Goal: Task Accomplishment & Management: Use online tool/utility

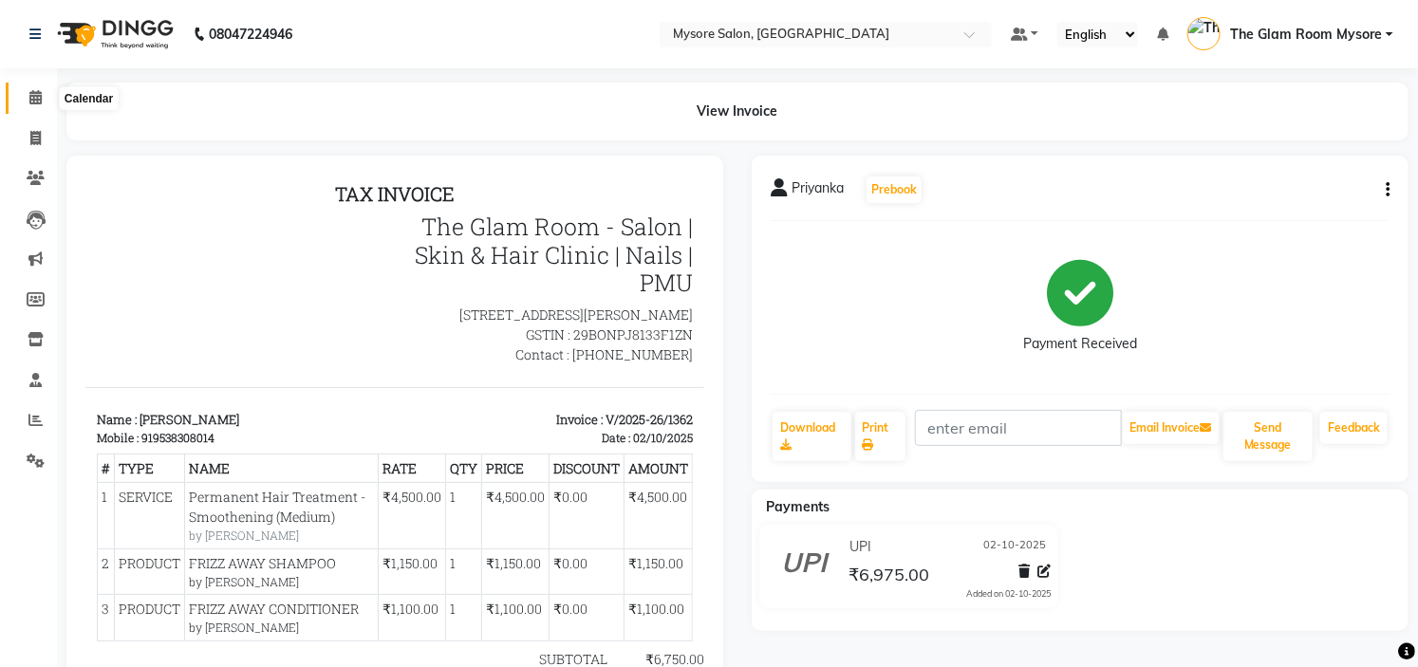
click at [46, 92] on span at bounding box center [35, 98] width 33 height 22
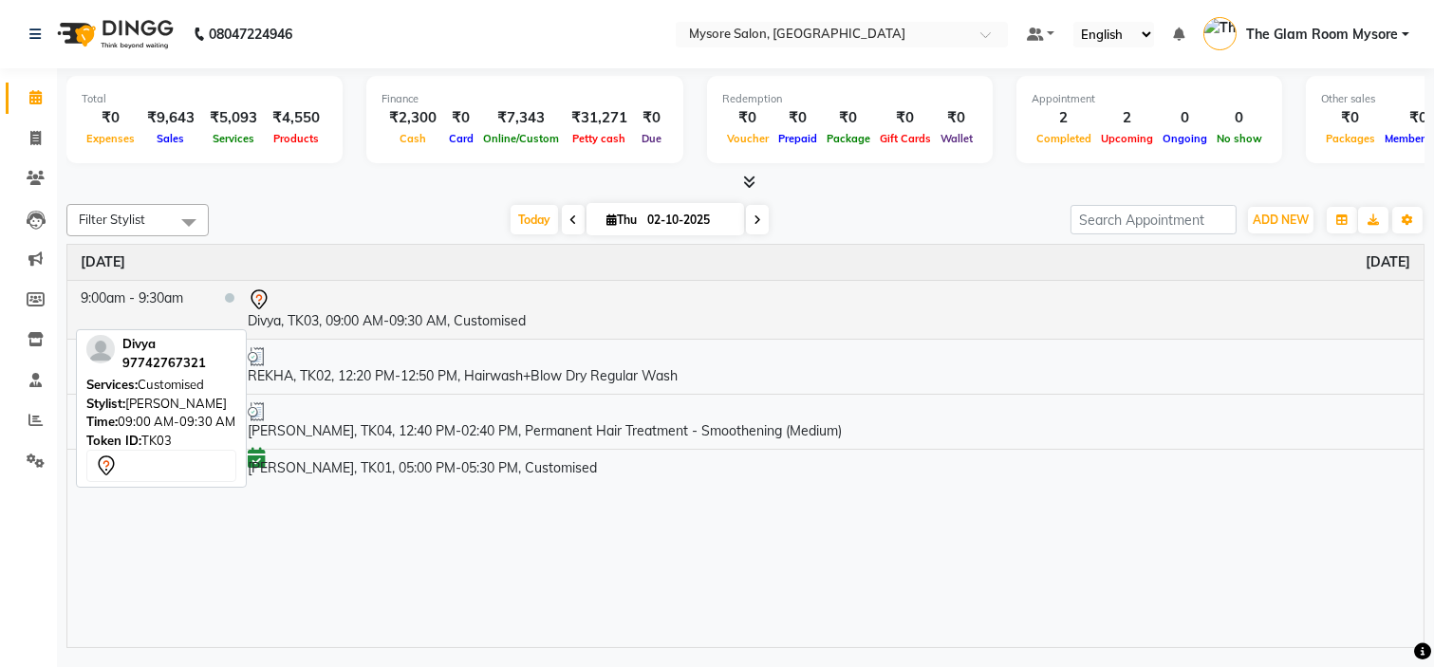
click at [437, 308] on div at bounding box center [829, 300] width 1163 height 23
select select "7"
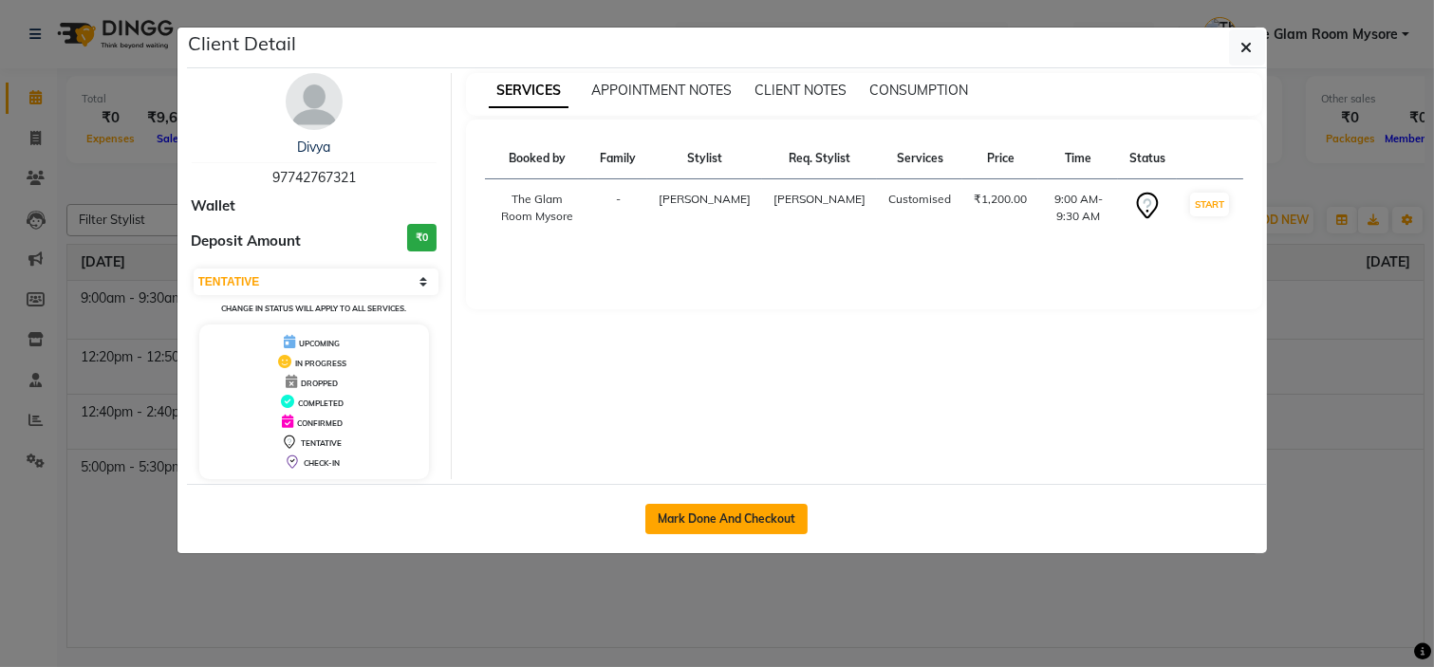
click at [708, 522] on button "Mark Done And Checkout" at bounding box center [726, 519] width 162 height 30
select select "4255"
select select "service"
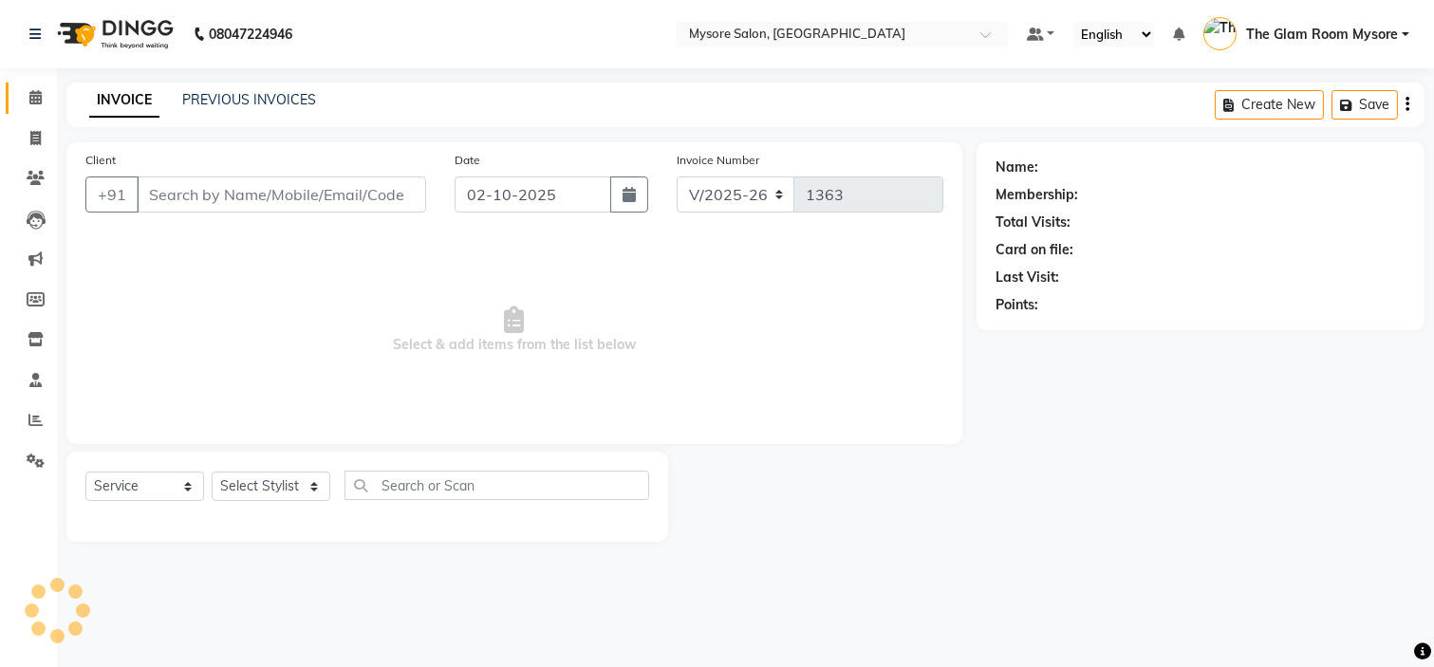
type input "97742767321"
select select "66079"
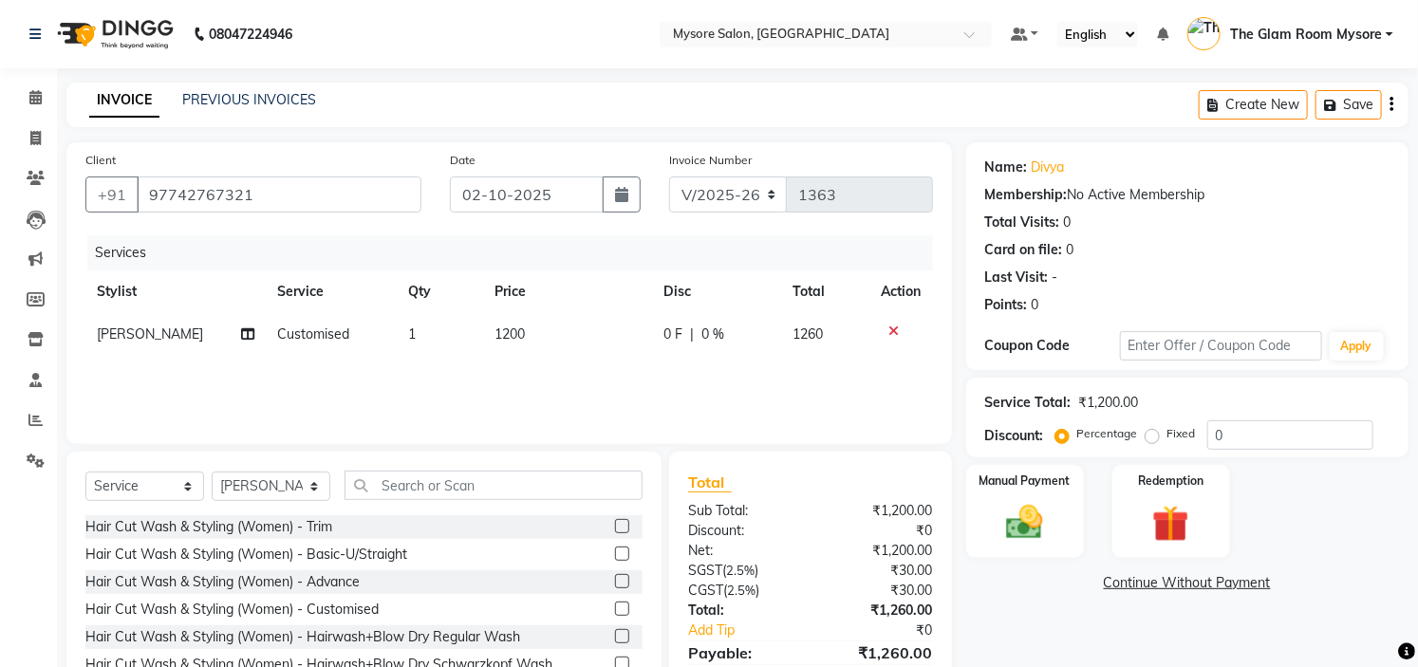
click at [514, 330] on span "1200" at bounding box center [510, 334] width 30 height 17
select select "66079"
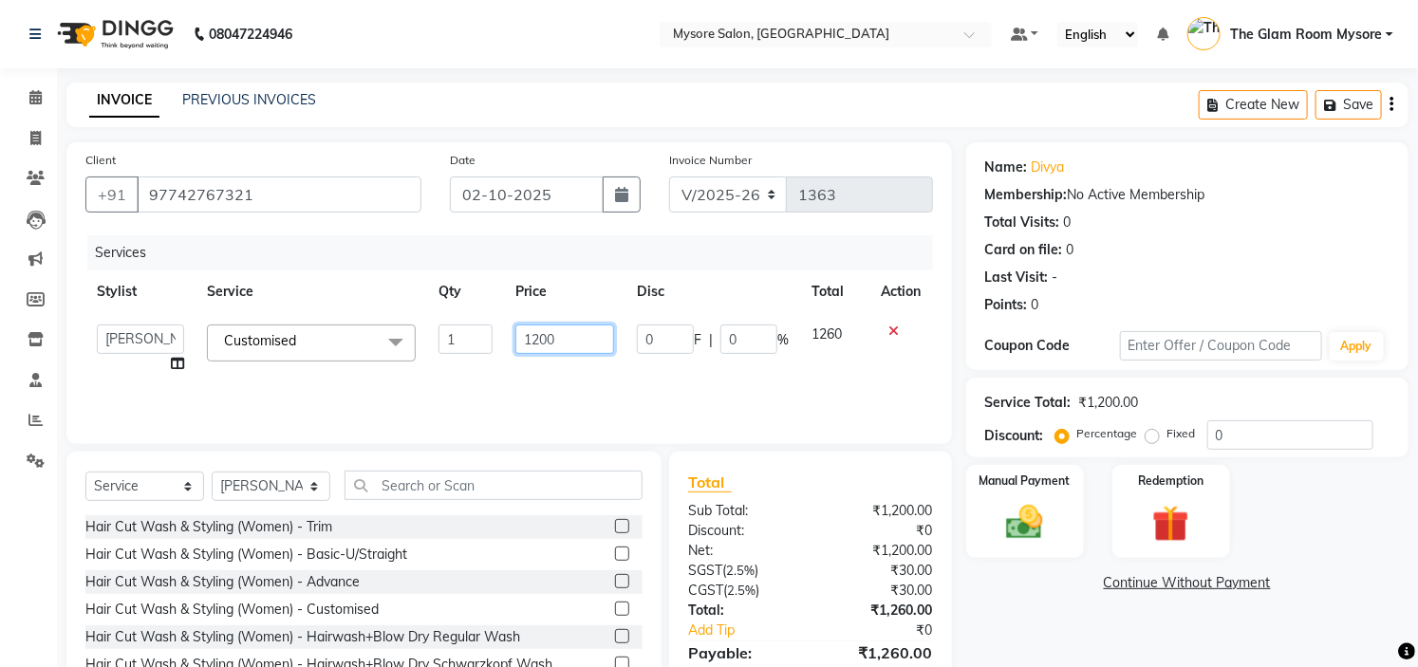
click at [572, 337] on input "1200" at bounding box center [564, 339] width 99 height 29
type input "1"
type input "1800"
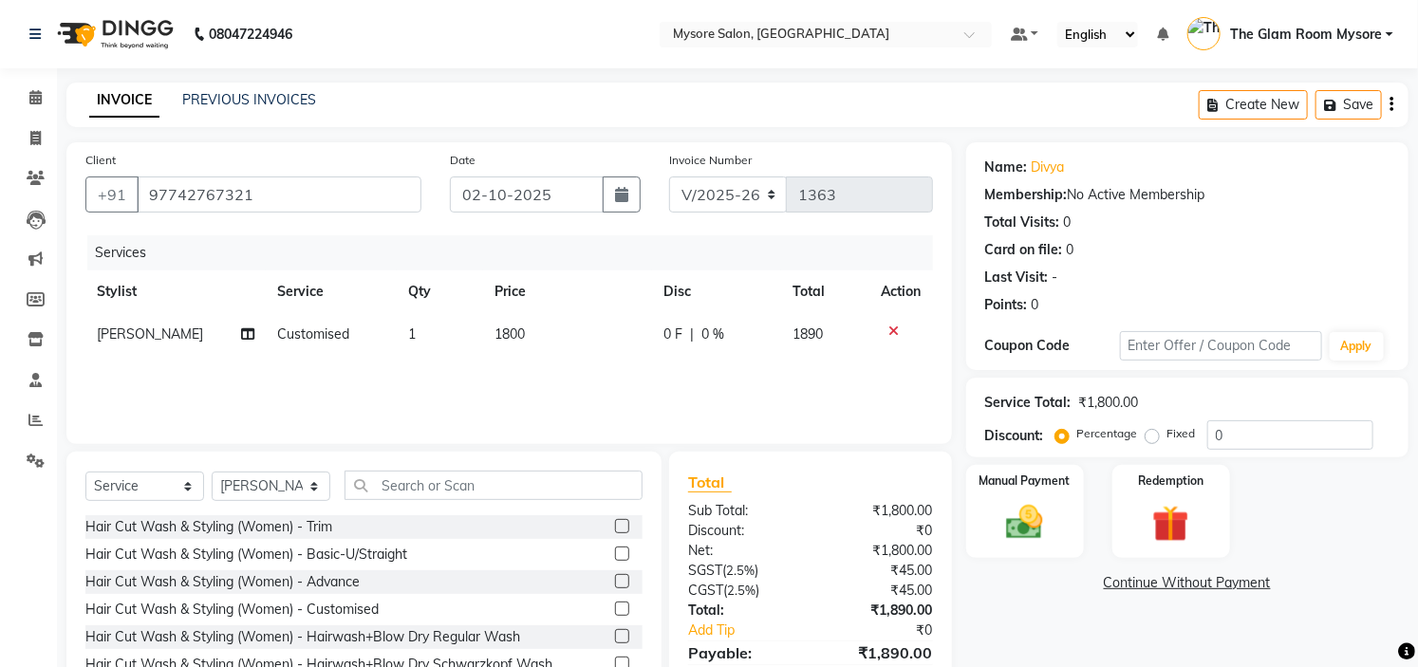
click at [870, 440] on div "Client [PHONE_NUMBER] Date [DATE] Invoice Number V/2025 V/[PHONE_NUMBER] Servic…" at bounding box center [509, 293] width 886 height 302
click at [1056, 528] on div "Manual Payment" at bounding box center [1024, 511] width 122 height 97
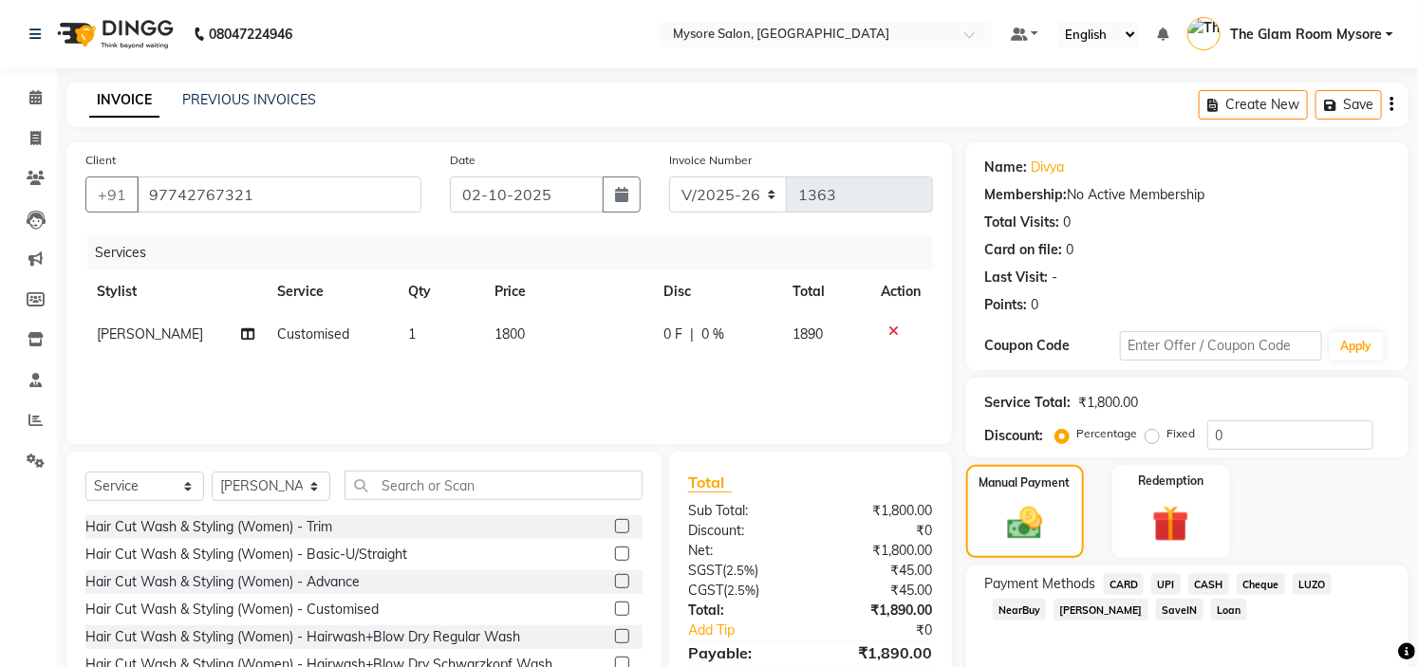
scroll to position [92, 0]
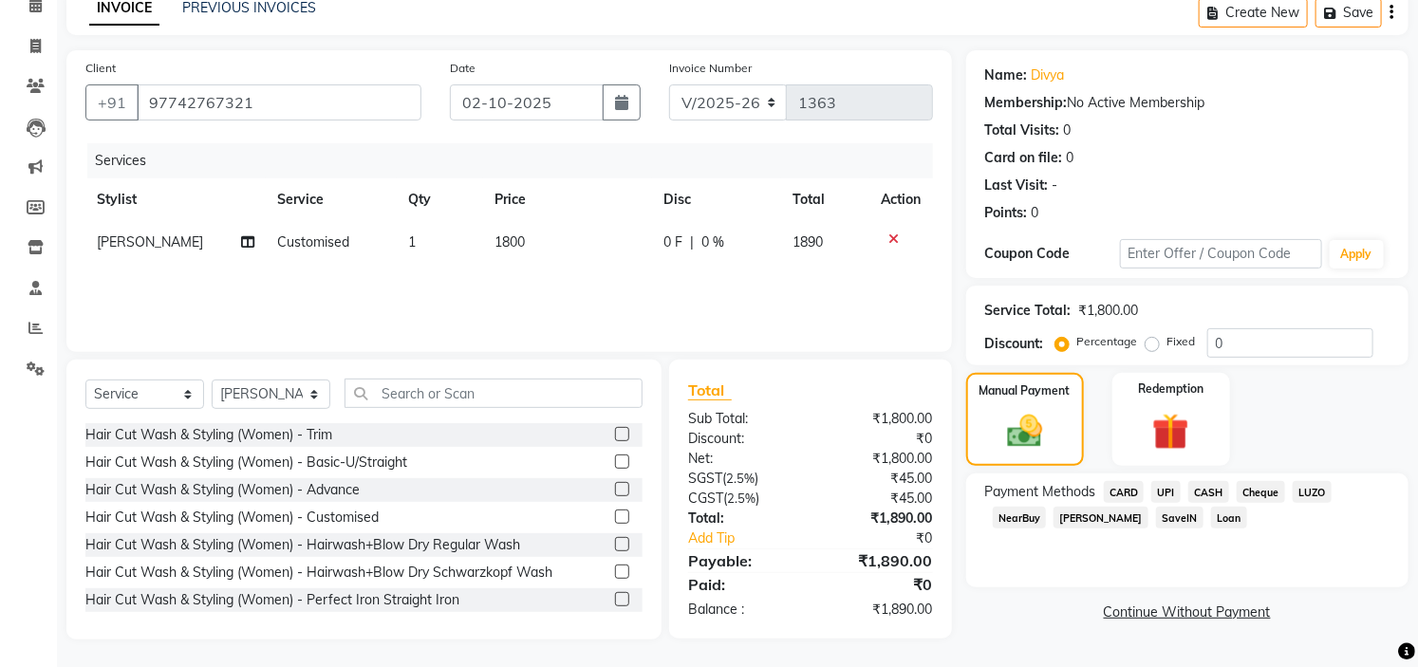
click at [1135, 490] on span "CARD" at bounding box center [1124, 492] width 41 height 22
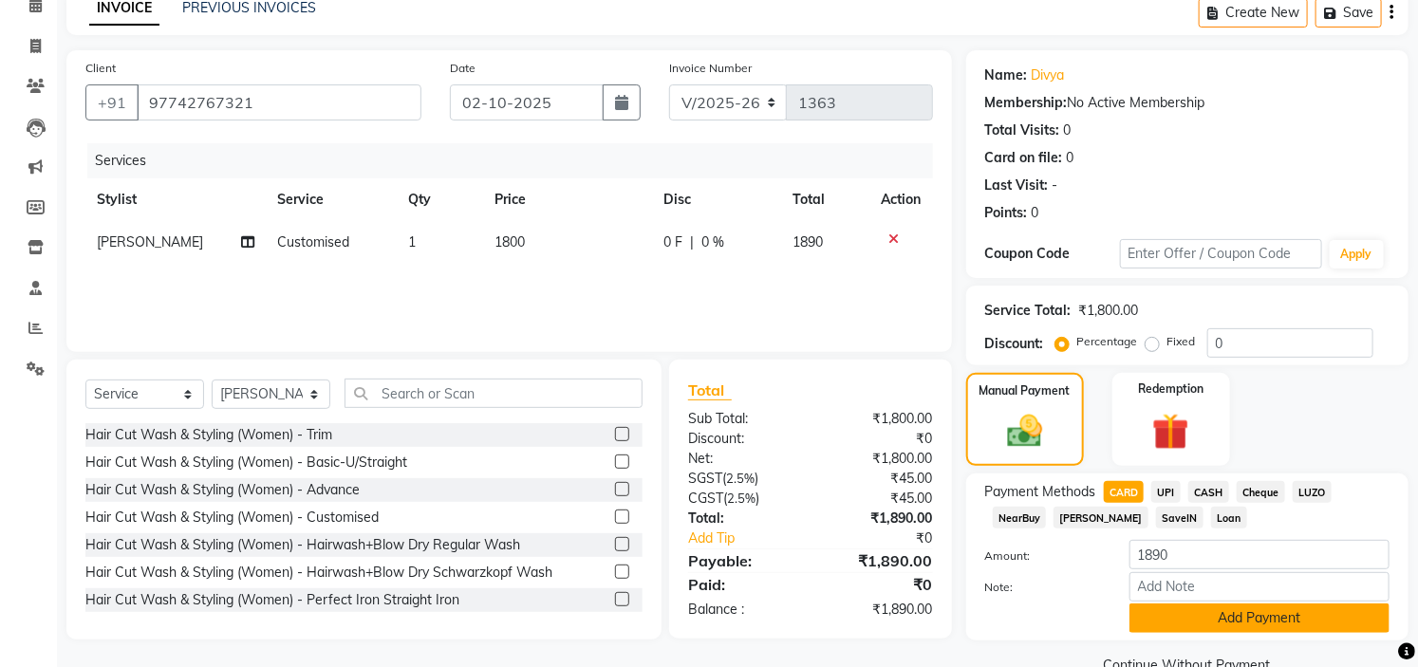
click at [1243, 626] on button "Add Payment" at bounding box center [1260, 618] width 260 height 29
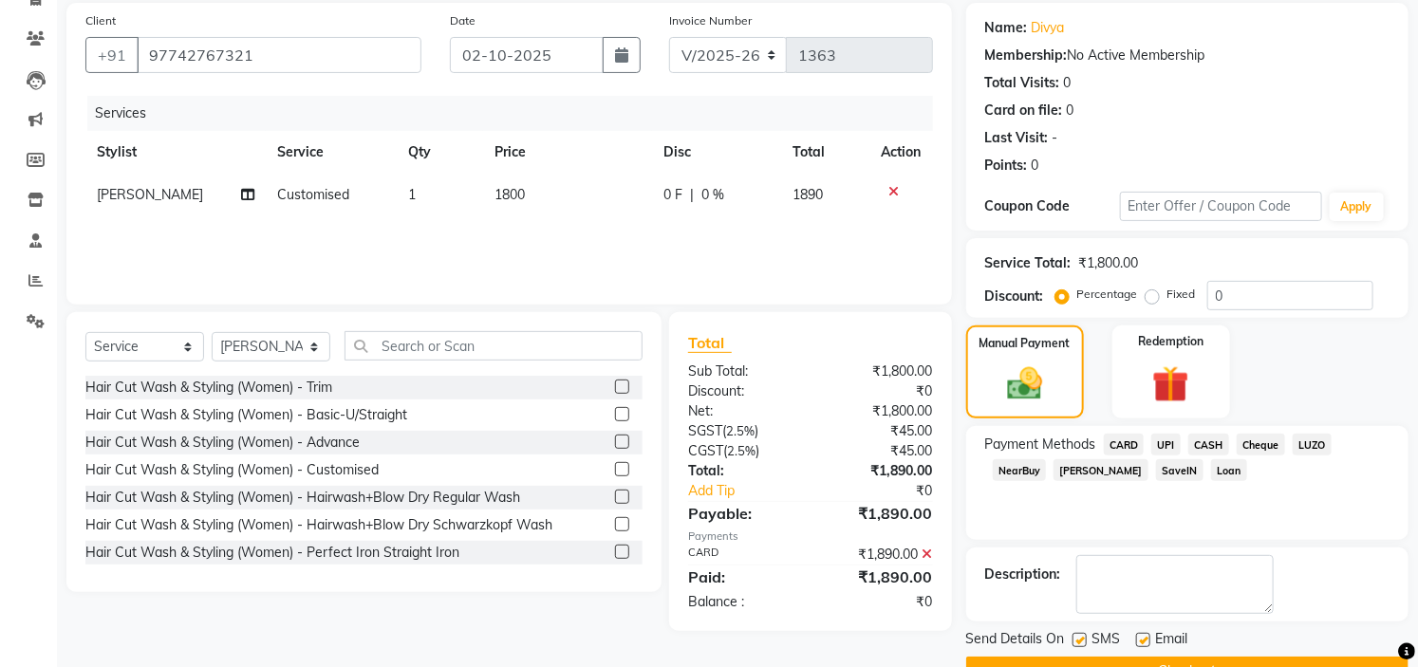
scroll to position [186, 0]
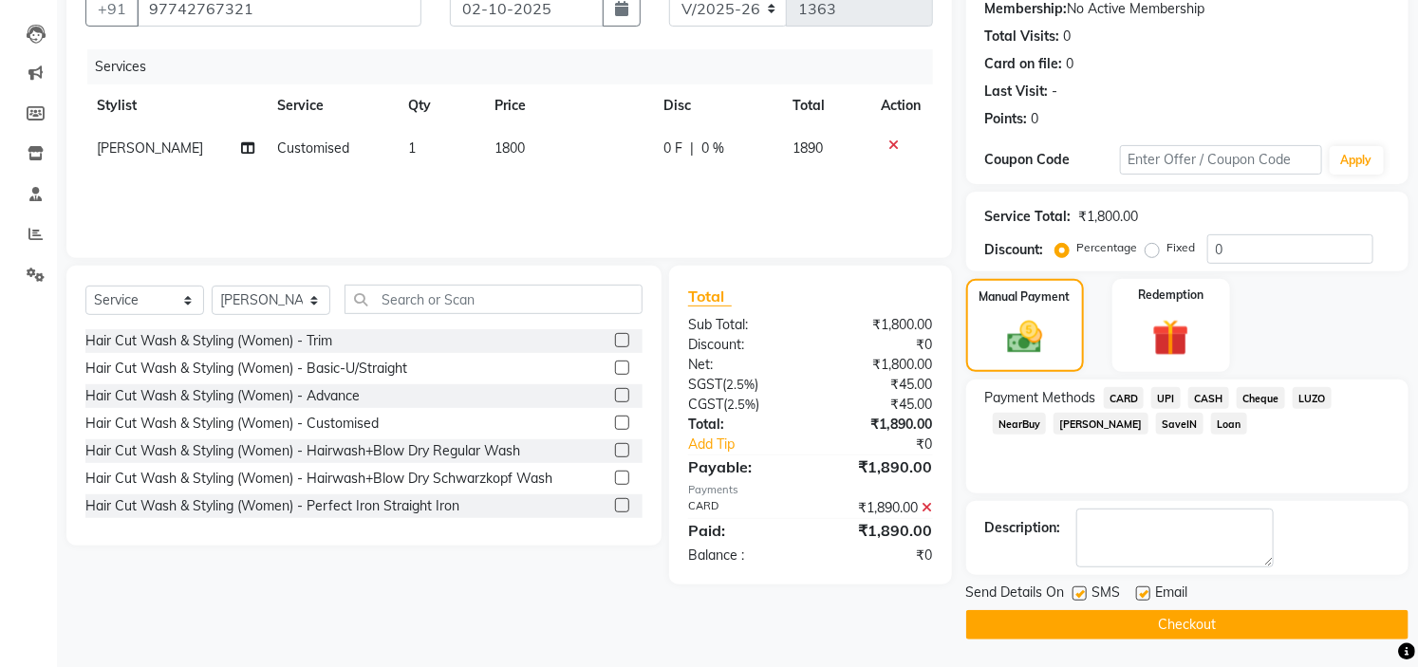
click at [1320, 628] on button "Checkout" at bounding box center [1187, 624] width 442 height 29
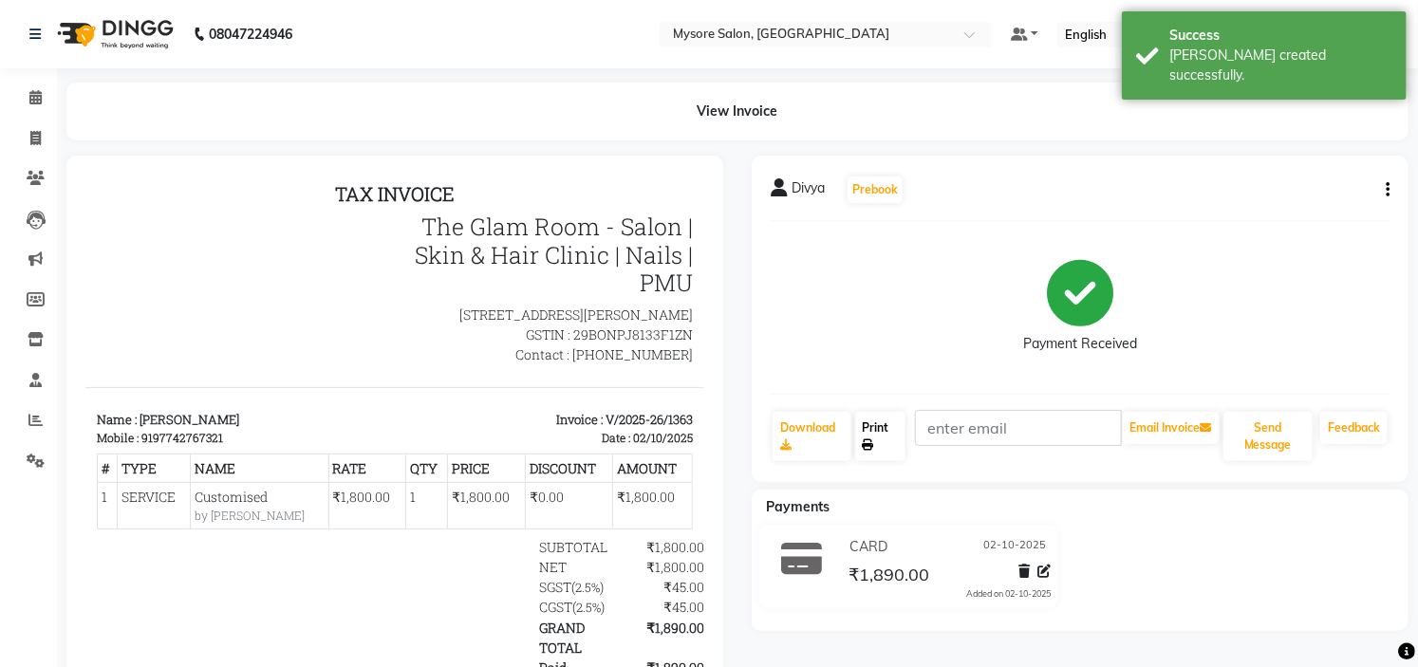
click at [881, 431] on link "Print" at bounding box center [880, 436] width 51 height 49
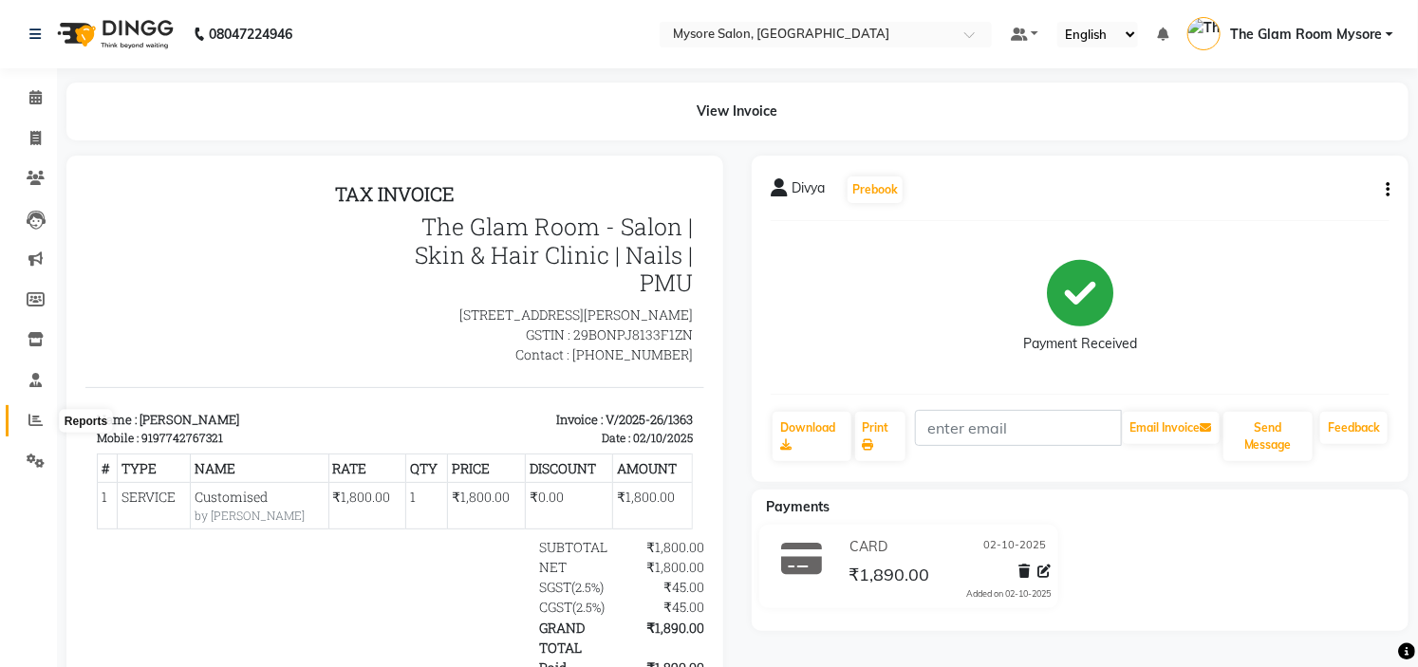
click at [46, 424] on span at bounding box center [35, 421] width 33 height 22
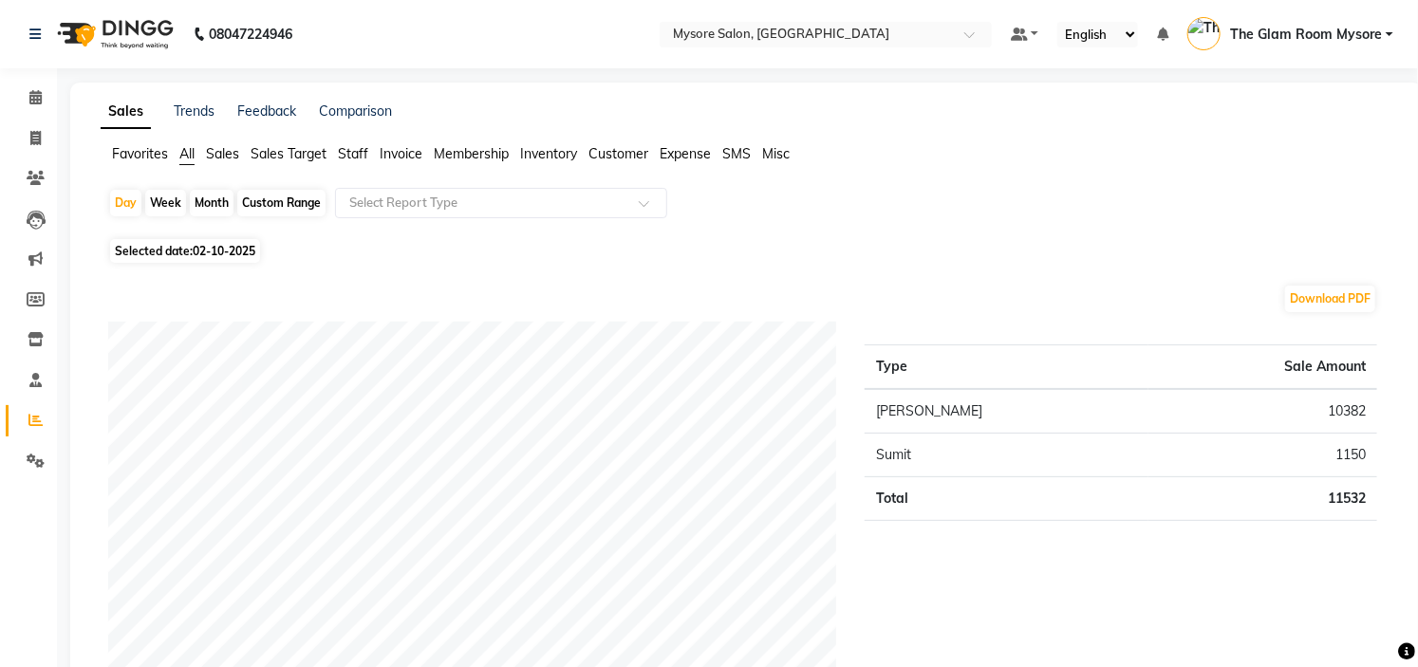
scroll to position [167, 0]
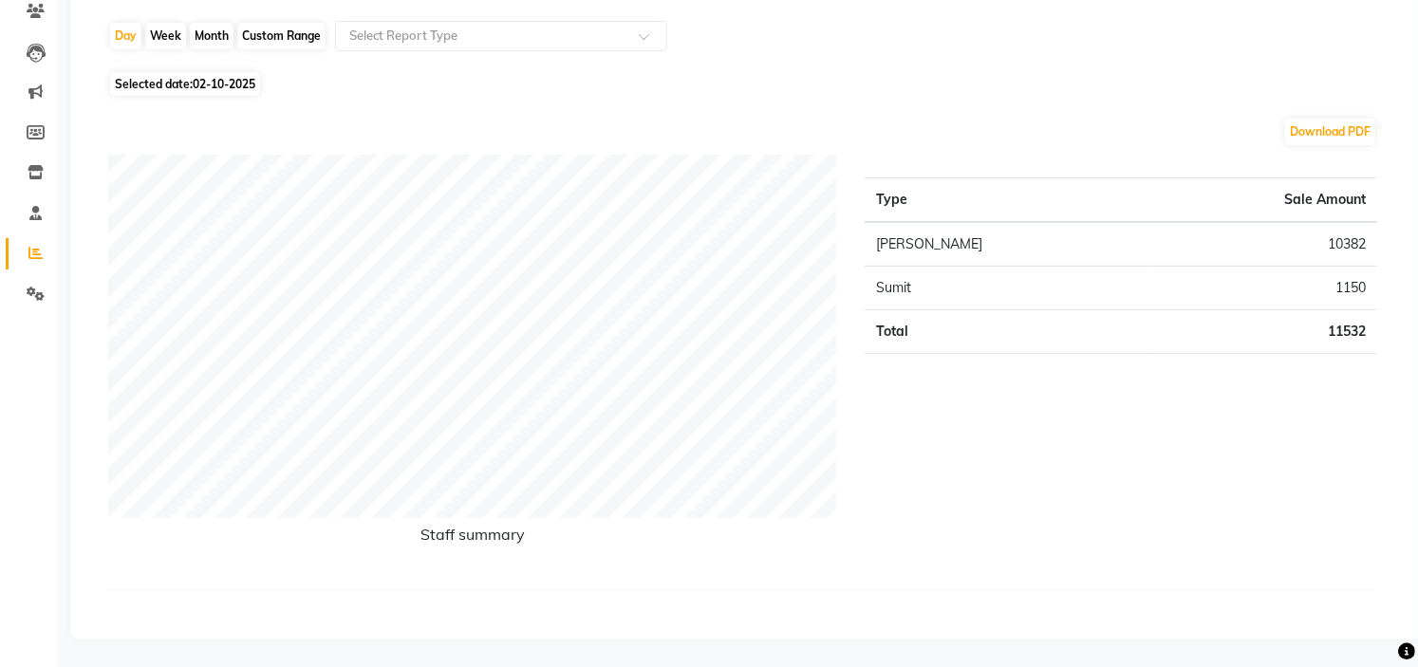
click at [1415, 68] on div "Sales Trends Feedback Comparison Favorites All Sales Sales Target Staff Invoice…" at bounding box center [746, 278] width 1353 height 724
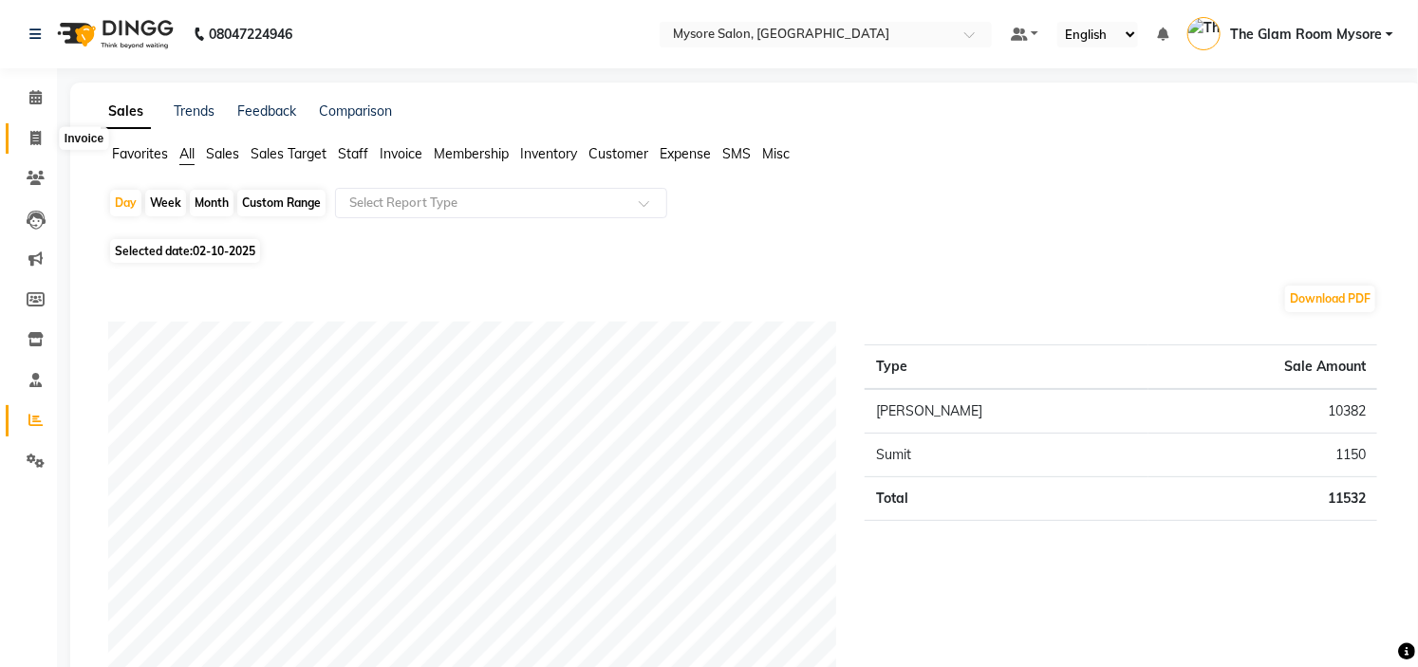
click at [43, 135] on span at bounding box center [35, 139] width 33 height 22
select select "service"
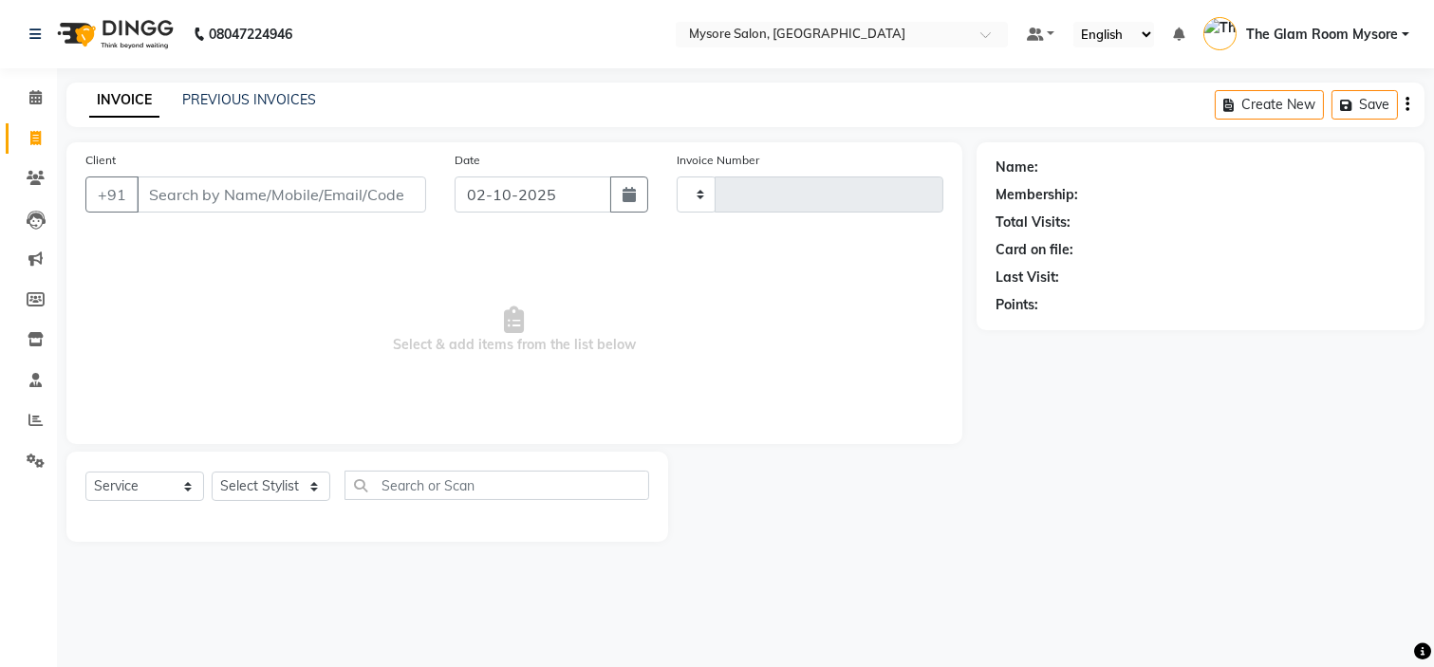
type input "1364"
select select "4255"
click at [48, 103] on span at bounding box center [35, 98] width 33 height 22
